Goal: Task Accomplishment & Management: Manage account settings

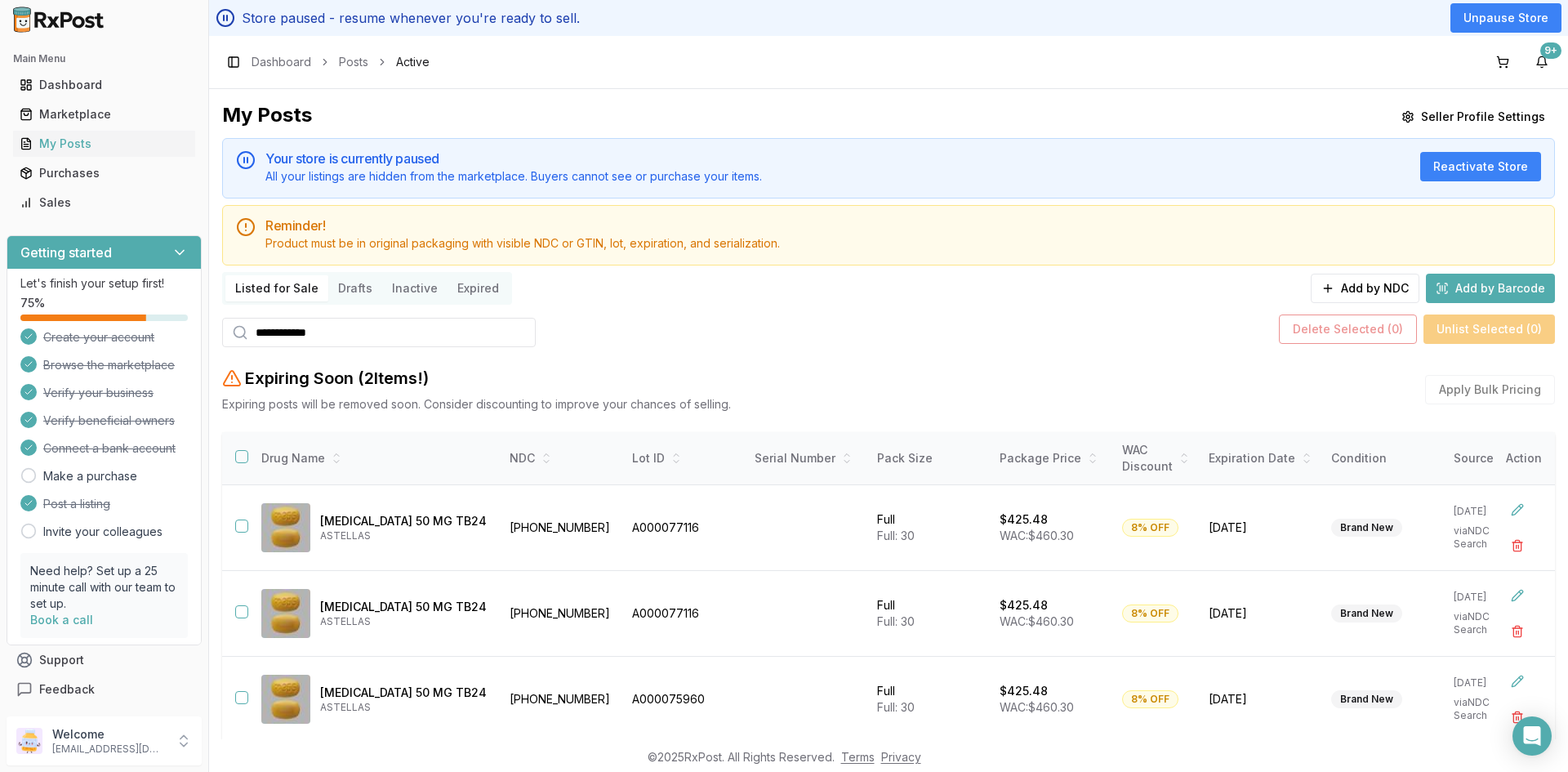
drag, startPoint x: 349, startPoint y: 322, endPoint x: 245, endPoint y: 360, distance: 110.7
click at [245, 360] on div "**********" at bounding box center [888, 499] width 1333 height 795
paste input "*"
type input "**********"
click at [237, 447] on th at bounding box center [235, 458] width 26 height 53
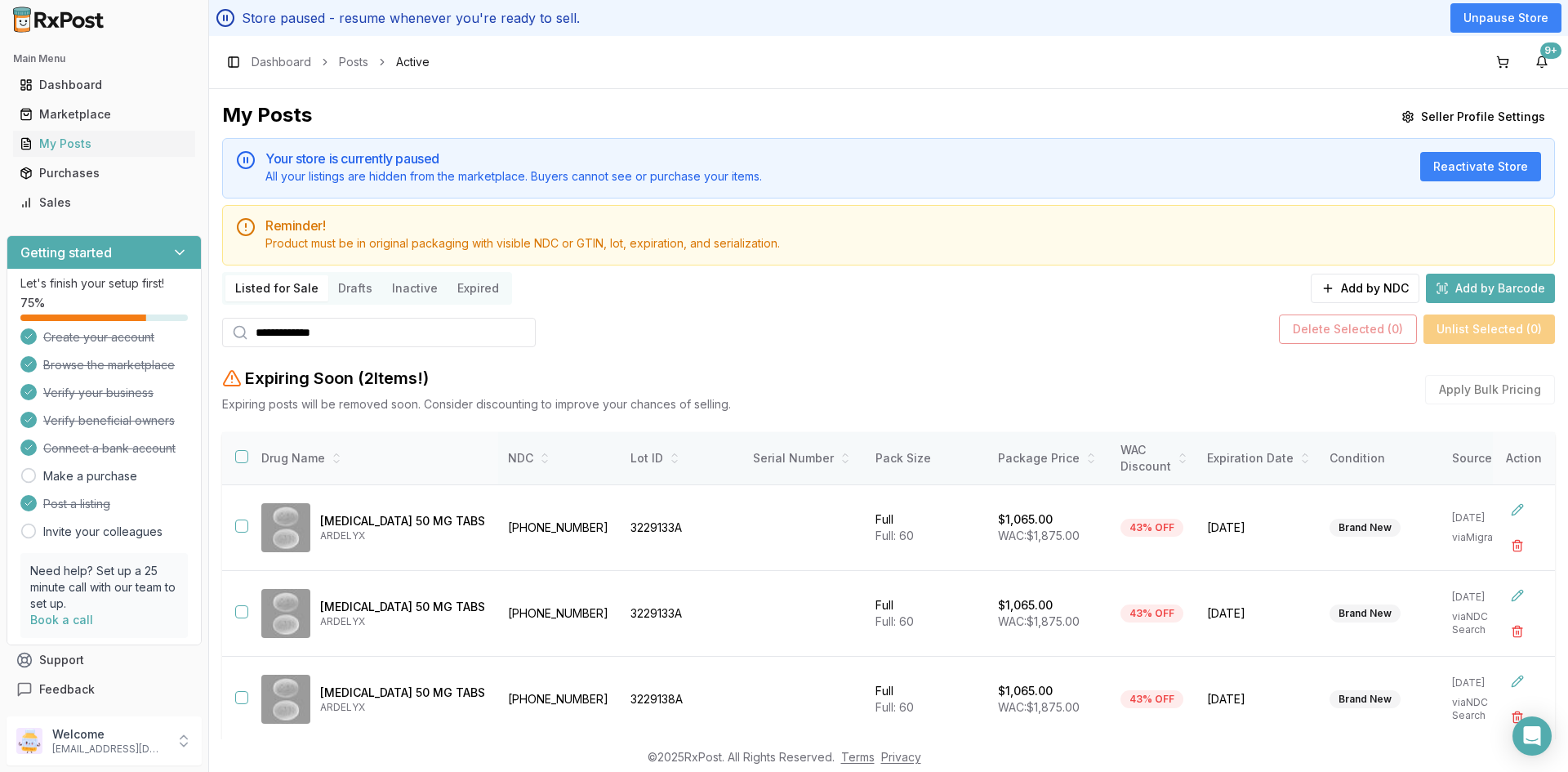
click at [241, 458] on button "button" at bounding box center [241, 457] width 13 height 13
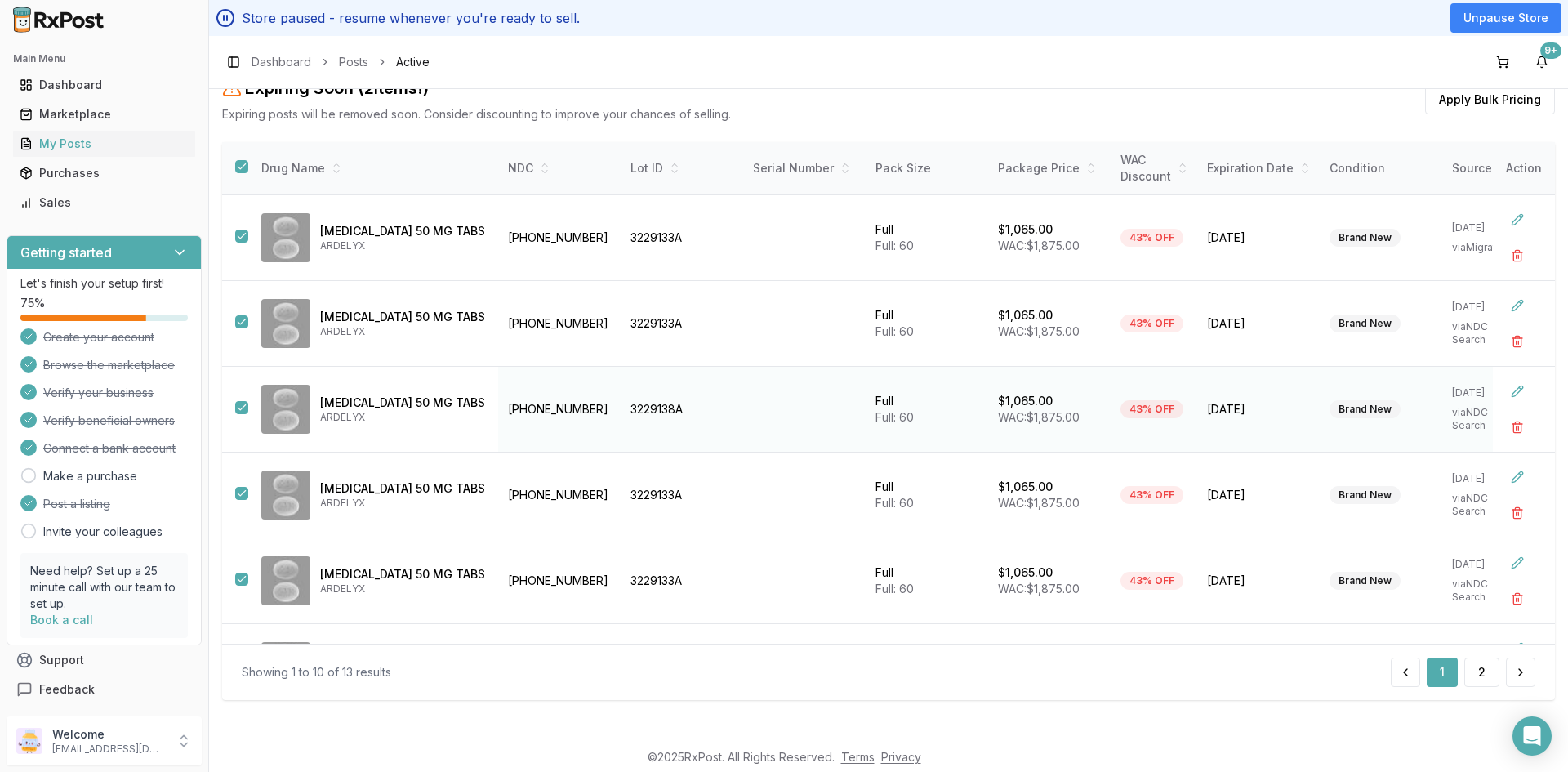
click at [238, 404] on button "button" at bounding box center [241, 408] width 13 height 13
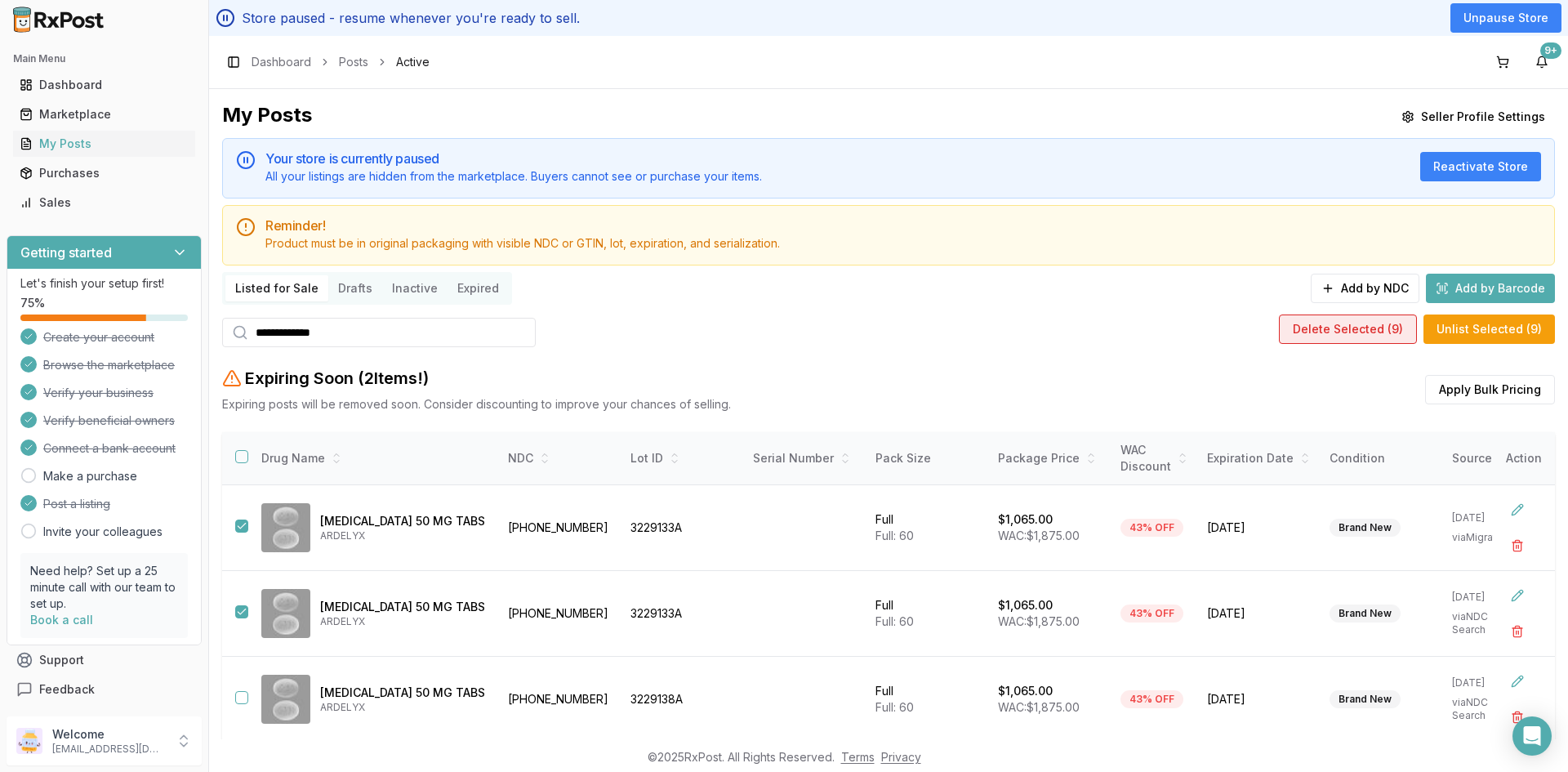
click at [1320, 331] on button "Delete Selected ( 9 )" at bounding box center [1348, 330] width 138 height 30
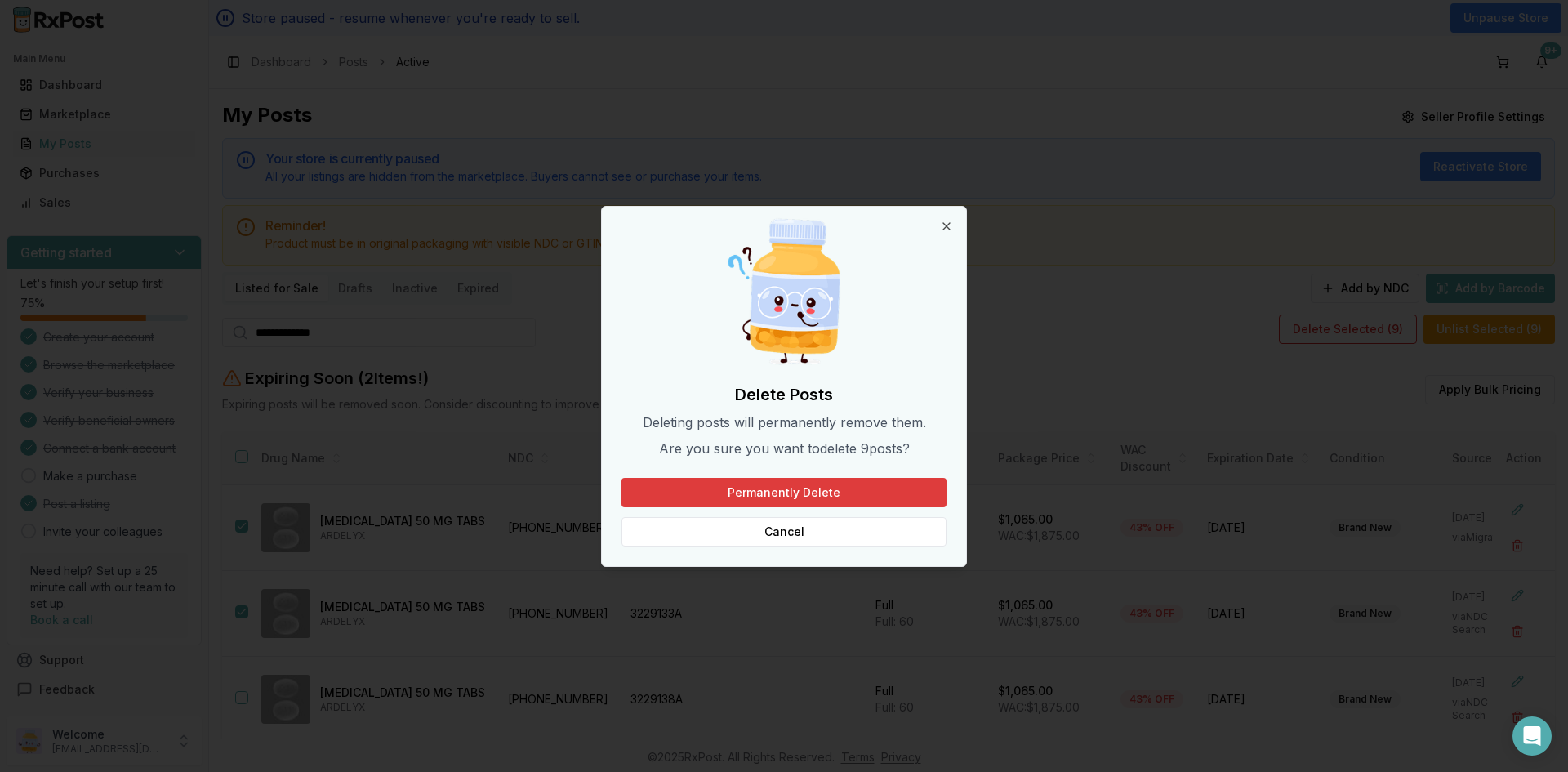
click at [808, 492] on button "Permanently Delete" at bounding box center [784, 493] width 325 height 30
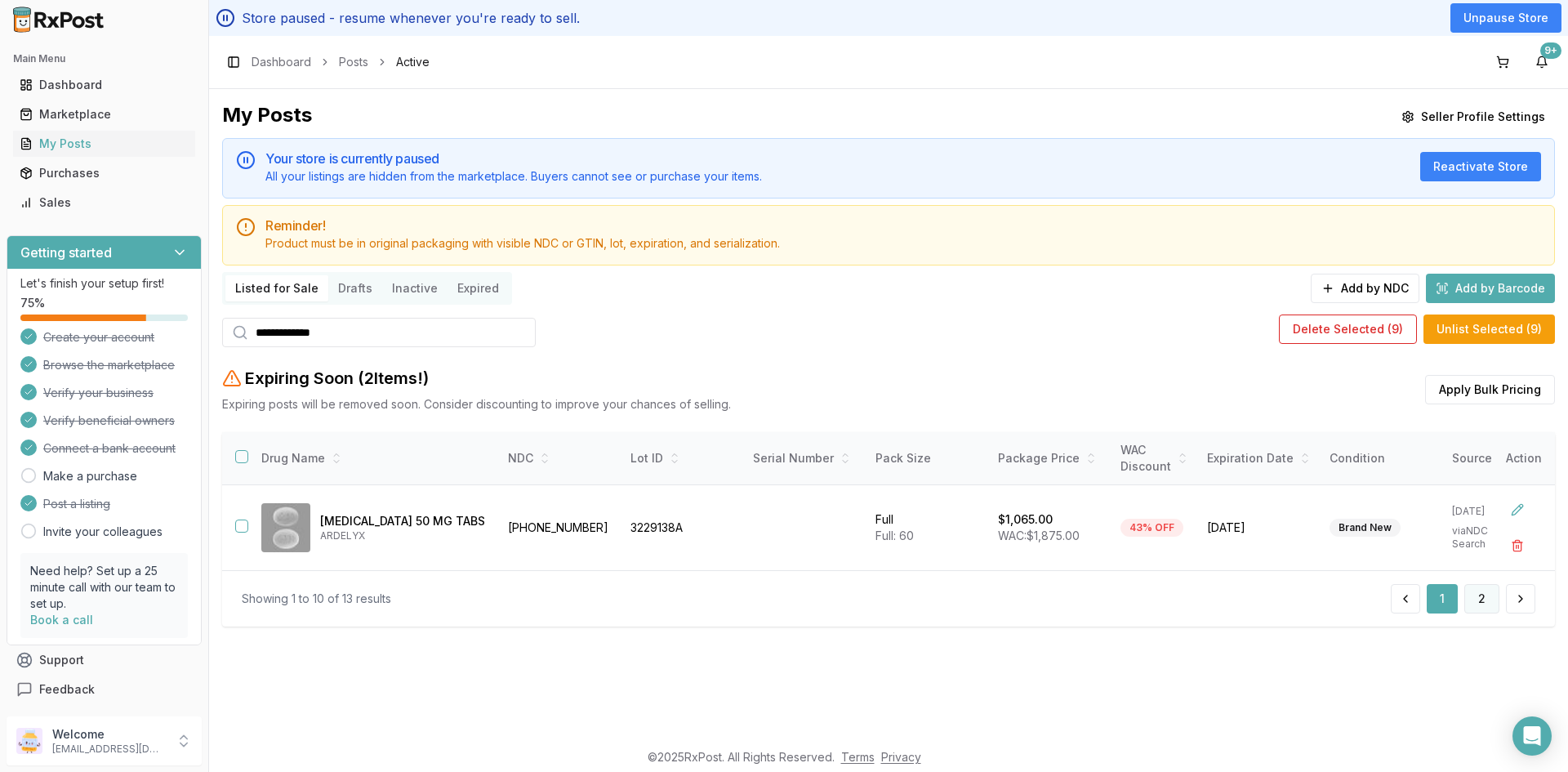
click at [1482, 606] on button "2" at bounding box center [1482, 599] width 35 height 30
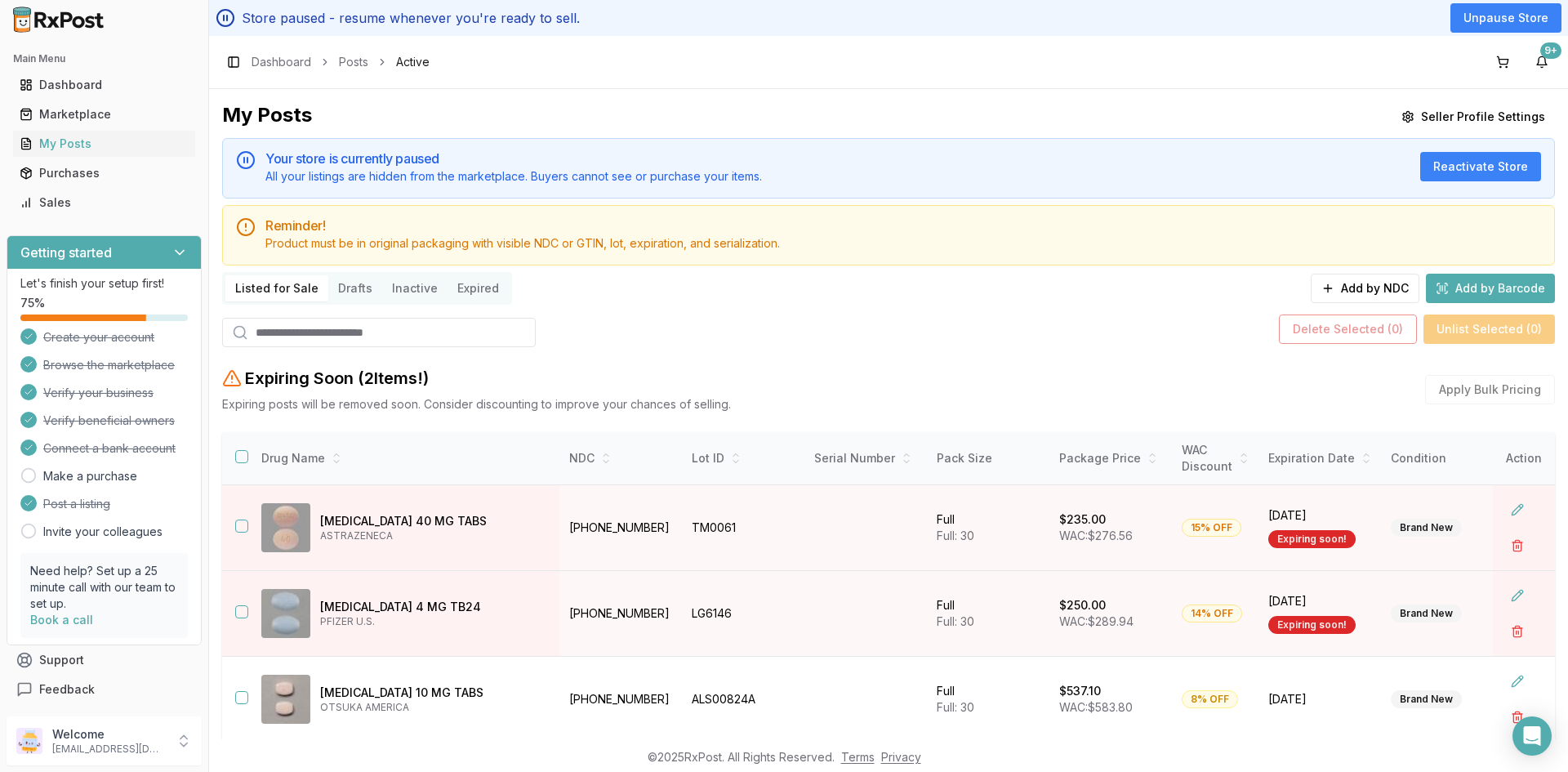
click at [280, 333] on input "search" at bounding box center [378, 333] width 314 height 30
paste input "**********"
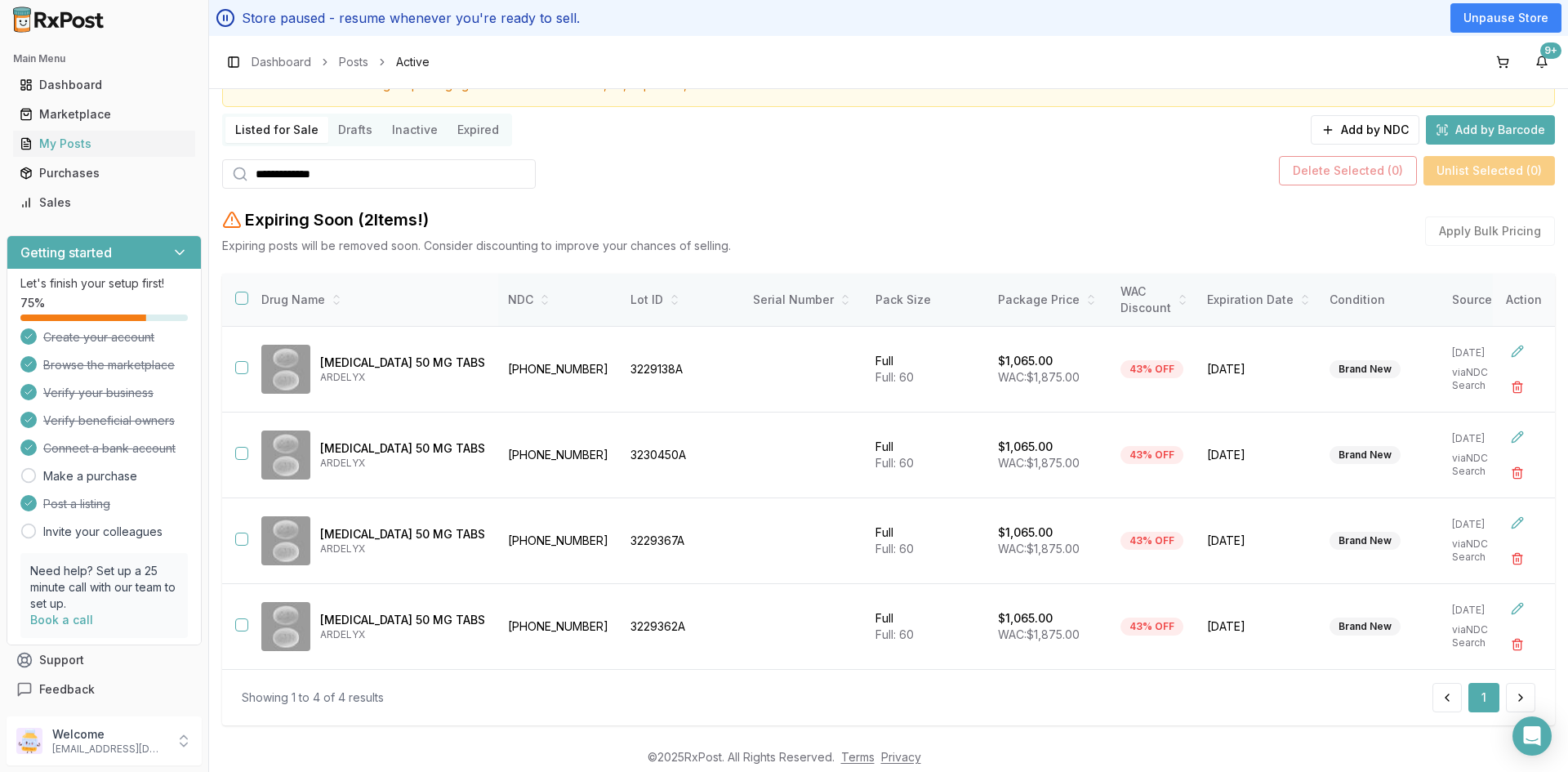
scroll to position [164, 0]
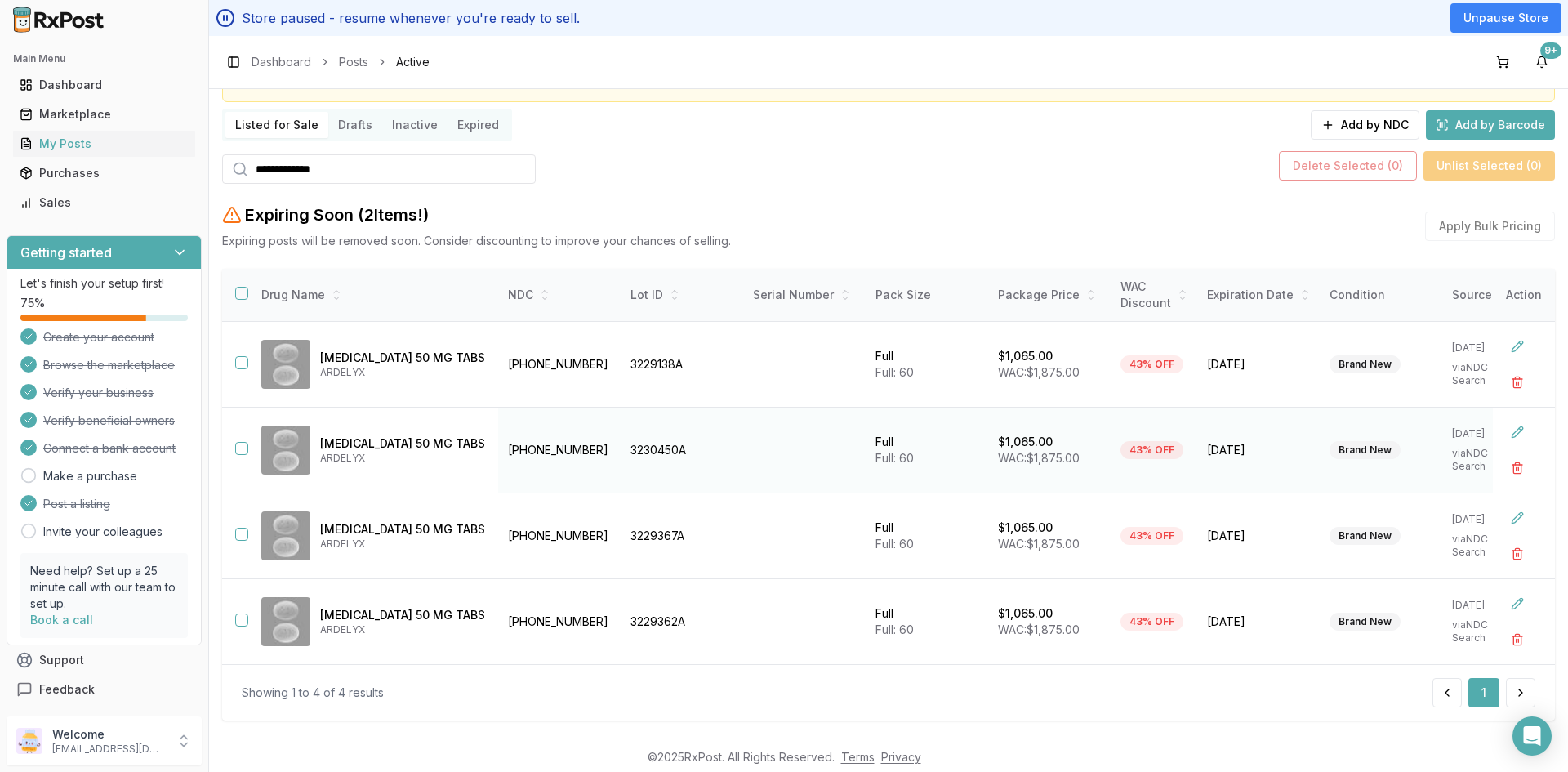
type input "**********"
drag, startPoint x: 240, startPoint y: 448, endPoint x: 236, endPoint y: 493, distance: 45.2
click at [240, 448] on button "button" at bounding box center [241, 449] width 13 height 13
drag, startPoint x: 243, startPoint y: 542, endPoint x: 245, endPoint y: 550, distance: 8.2
click at [245, 542] on td at bounding box center [235, 536] width 26 height 86
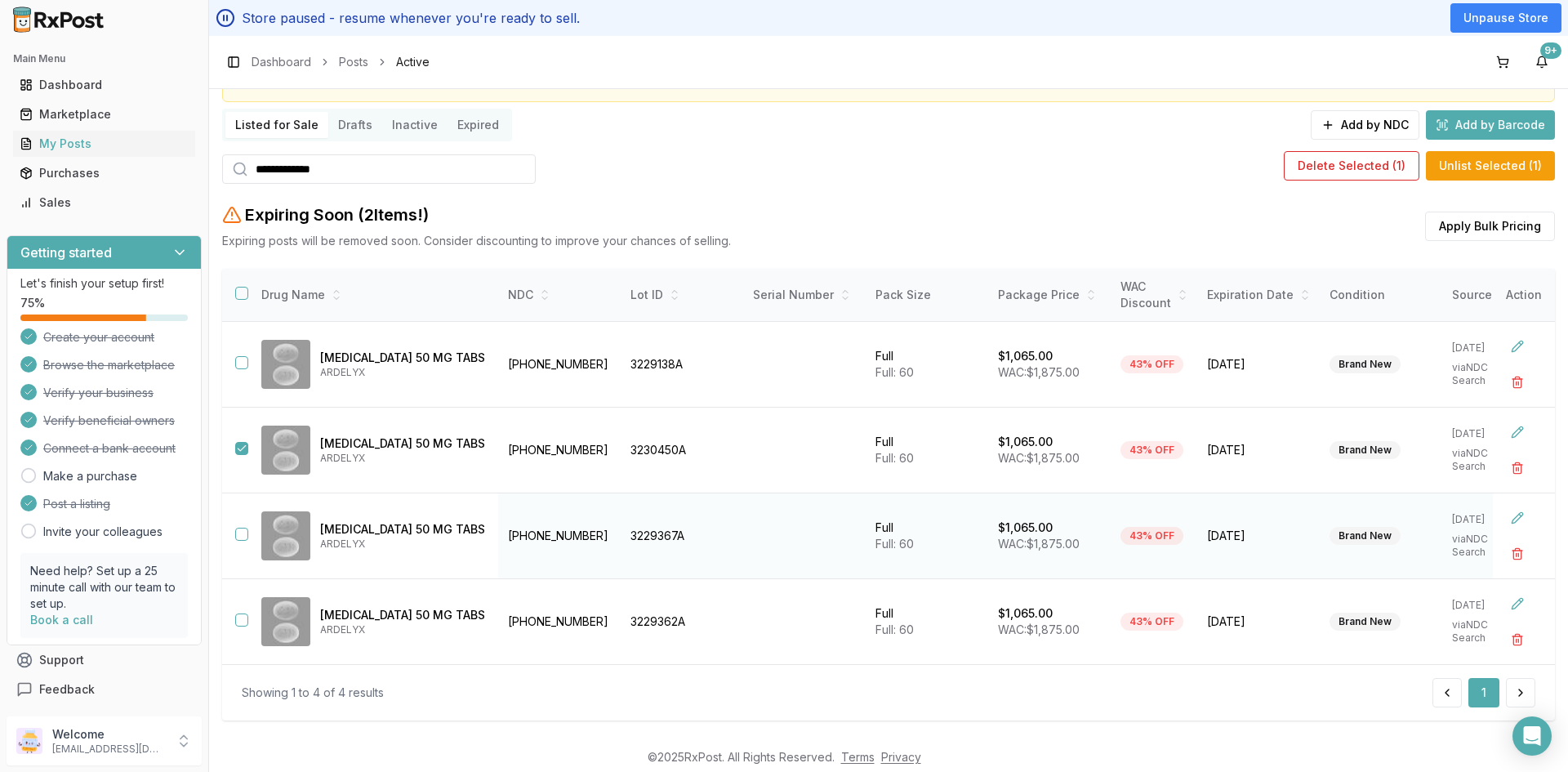
drag, startPoint x: 242, startPoint y: 532, endPoint x: 245, endPoint y: 557, distance: 25.2
click at [242, 532] on button "button" at bounding box center [241, 534] width 13 height 13
click at [244, 616] on button "button" at bounding box center [241, 620] width 13 height 13
click at [1343, 168] on button "Delete Selected ( 3 )" at bounding box center [1348, 166] width 138 height 30
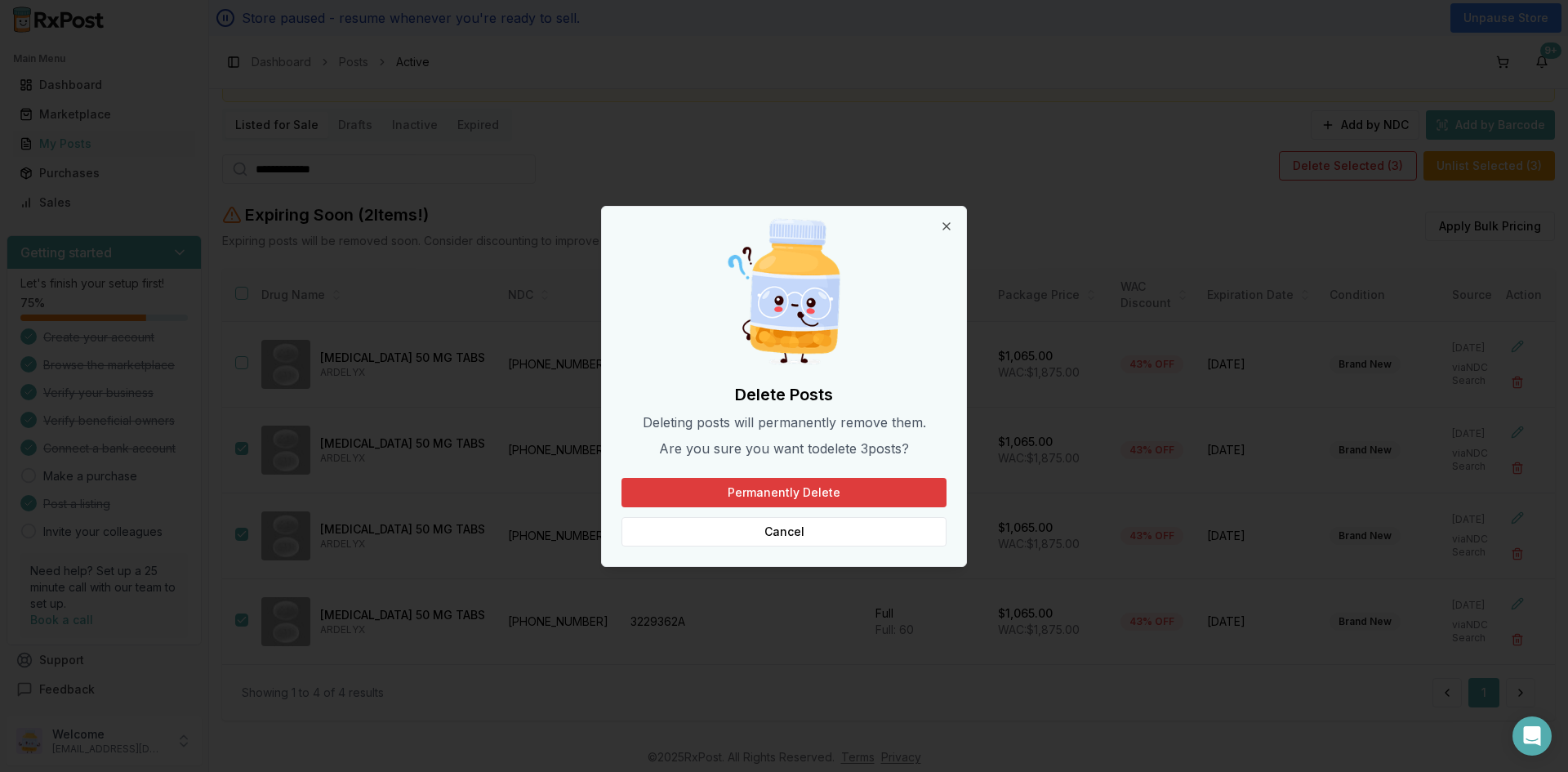
click at [755, 492] on button "Permanently Delete" at bounding box center [784, 493] width 325 height 30
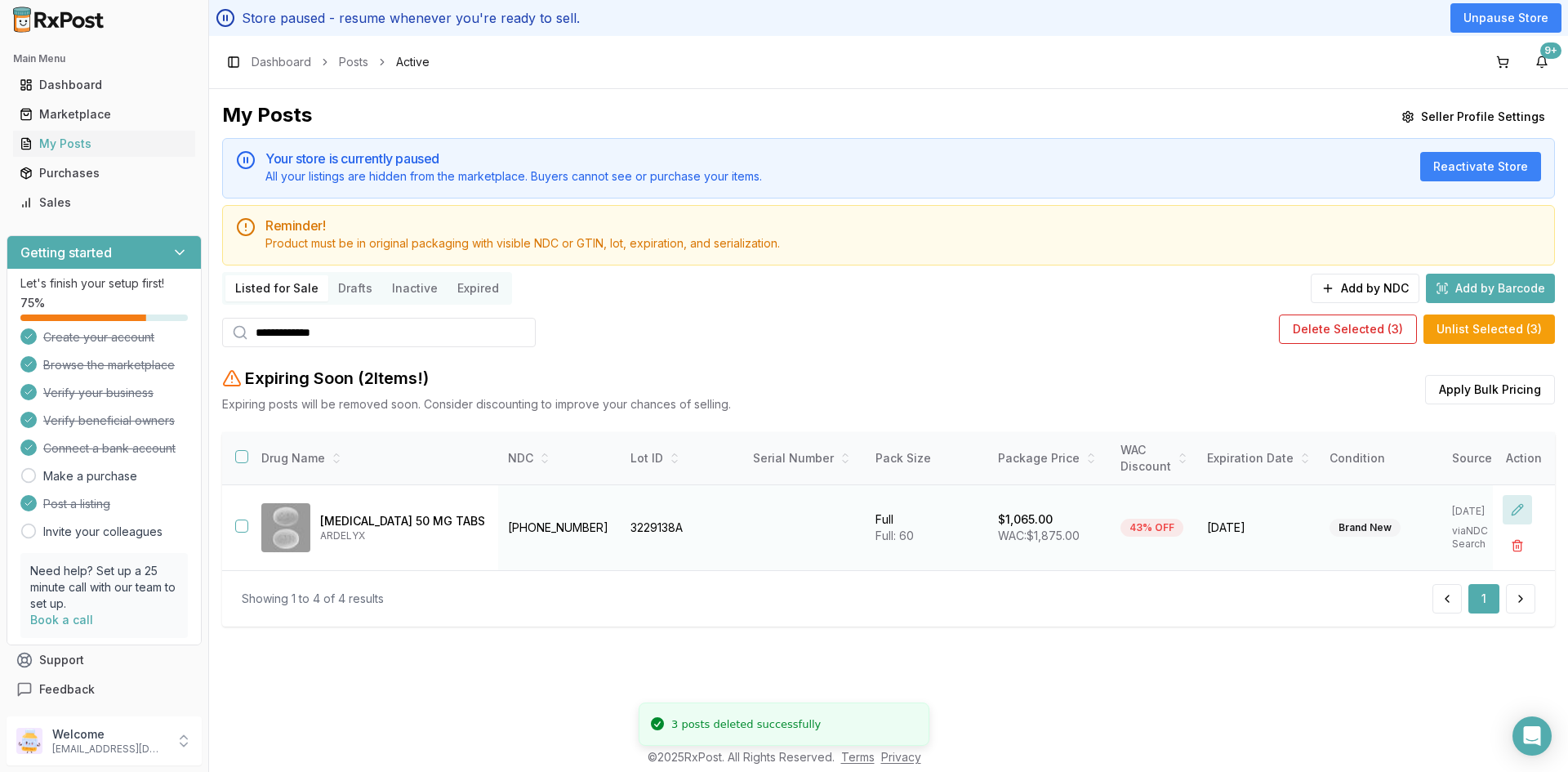
click at [1518, 511] on button at bounding box center [1518, 510] width 30 height 30
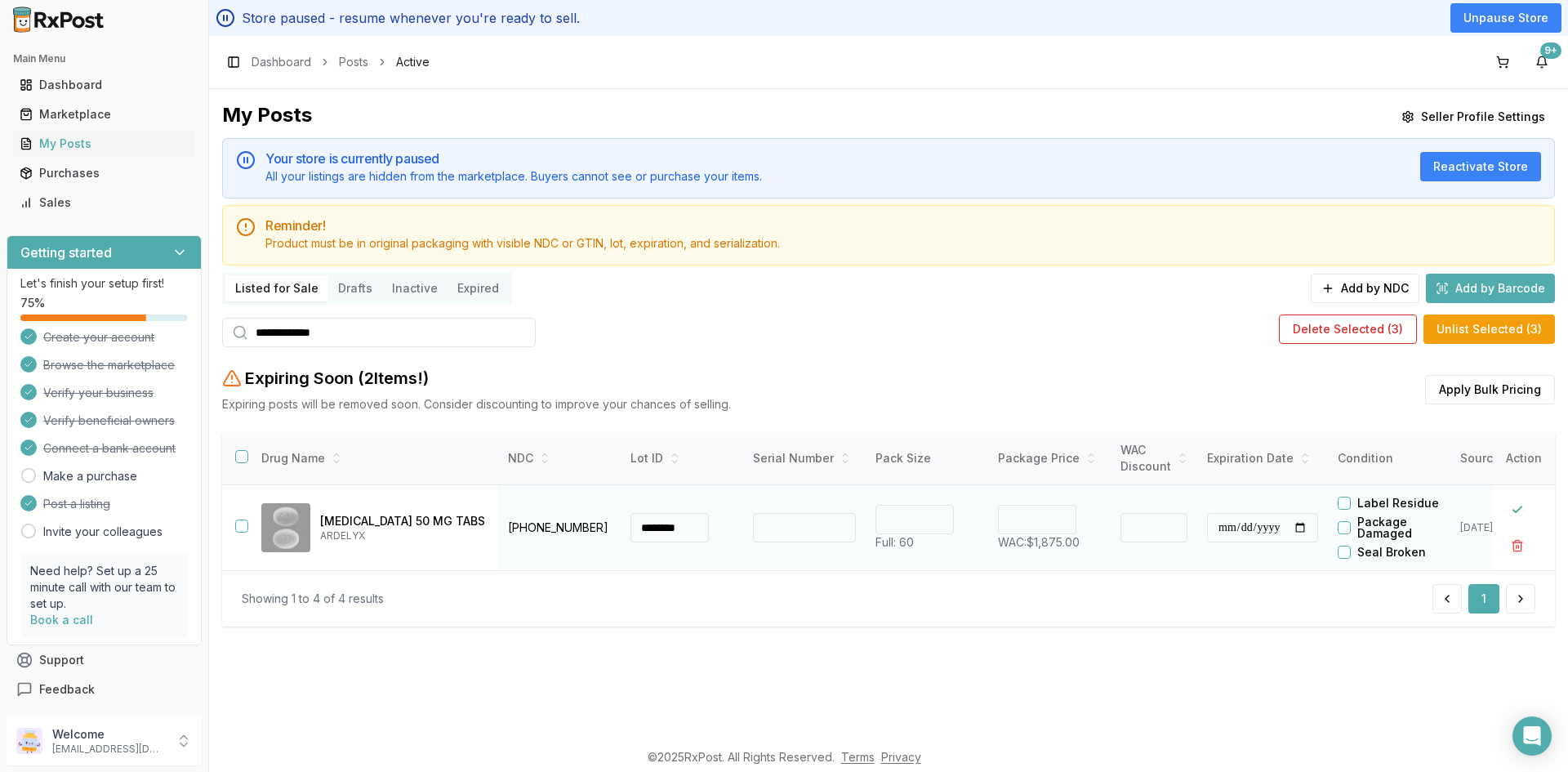
click at [1358, 504] on div "Label Residue" at bounding box center [1394, 504] width 113 height 13
click at [1352, 506] on button "button" at bounding box center [1344, 504] width 13 height 13
click at [1518, 506] on button at bounding box center [1518, 510] width 30 height 30
